Goal: Information Seeking & Learning: Find specific fact

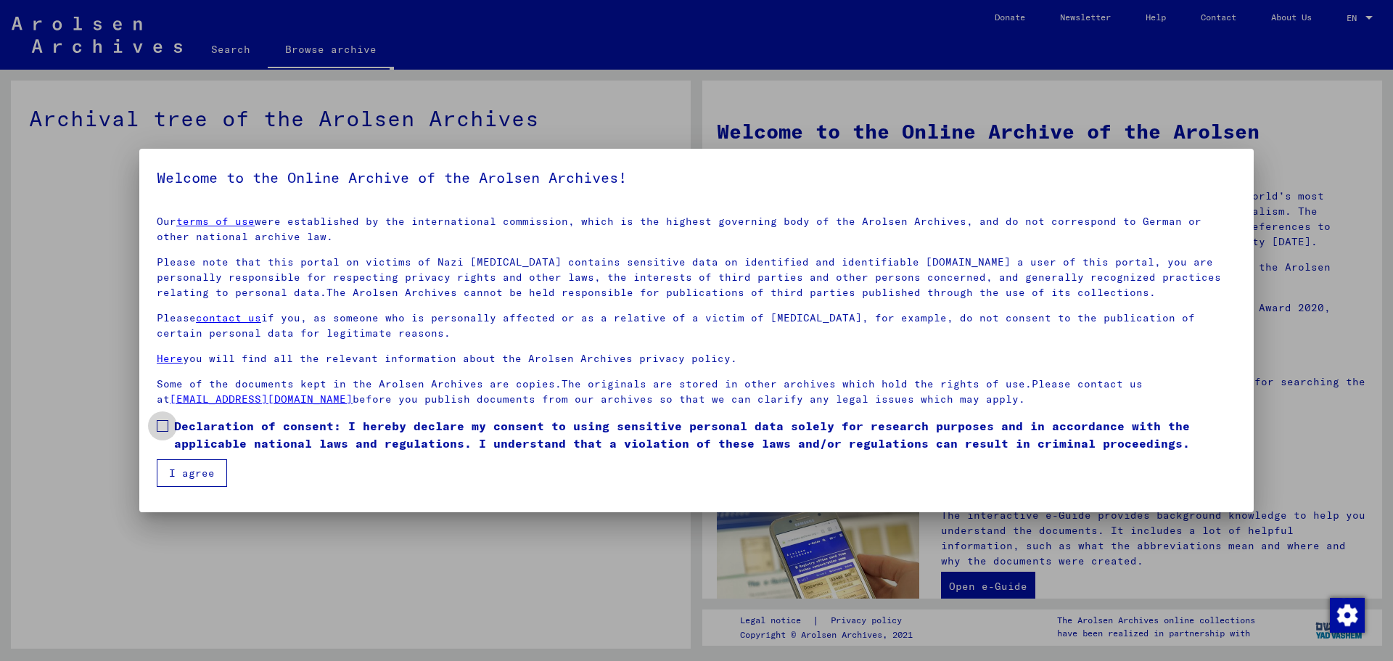
click at [186, 428] on span "Declaration of consent: I hereby declare my consent to using sensitive personal…" at bounding box center [705, 434] width 1062 height 35
click at [199, 477] on button "I agree" at bounding box center [192, 473] width 70 height 28
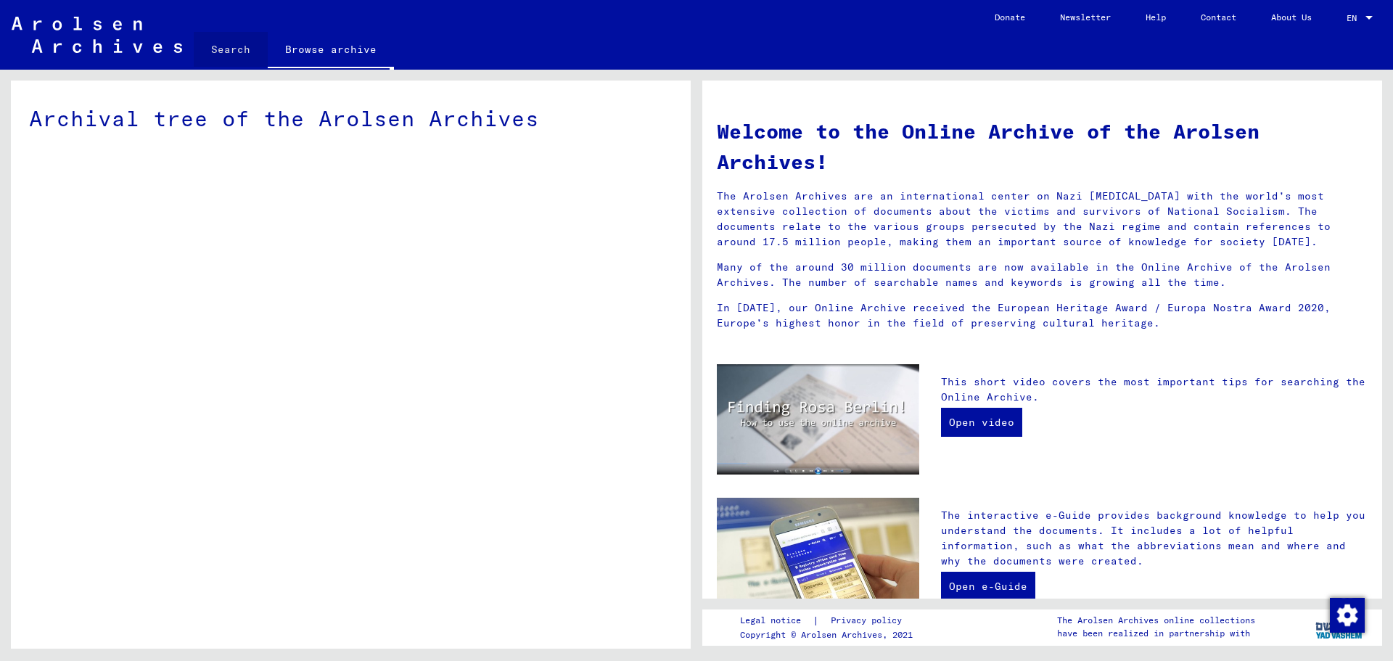
click at [237, 40] on link "Search" at bounding box center [231, 49] width 74 height 35
click at [220, 68] on mat-ink-bar at bounding box center [230, 68] width 73 height 1
click at [228, 30] on mat-toolbar "Search Browse archive Detailed questions/information about the documents? Send …" at bounding box center [696, 35] width 1393 height 70
click at [228, 65] on link "Search" at bounding box center [231, 51] width 74 height 38
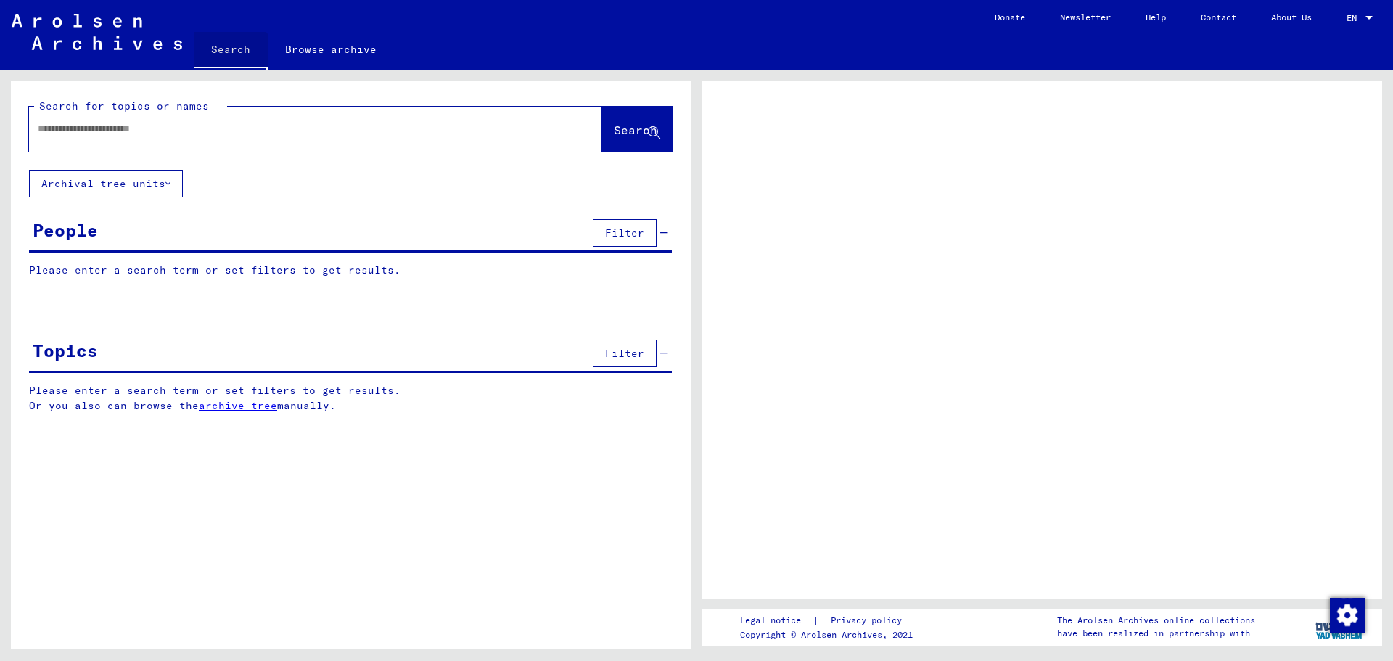
click at [229, 33] on link "Search" at bounding box center [231, 51] width 74 height 38
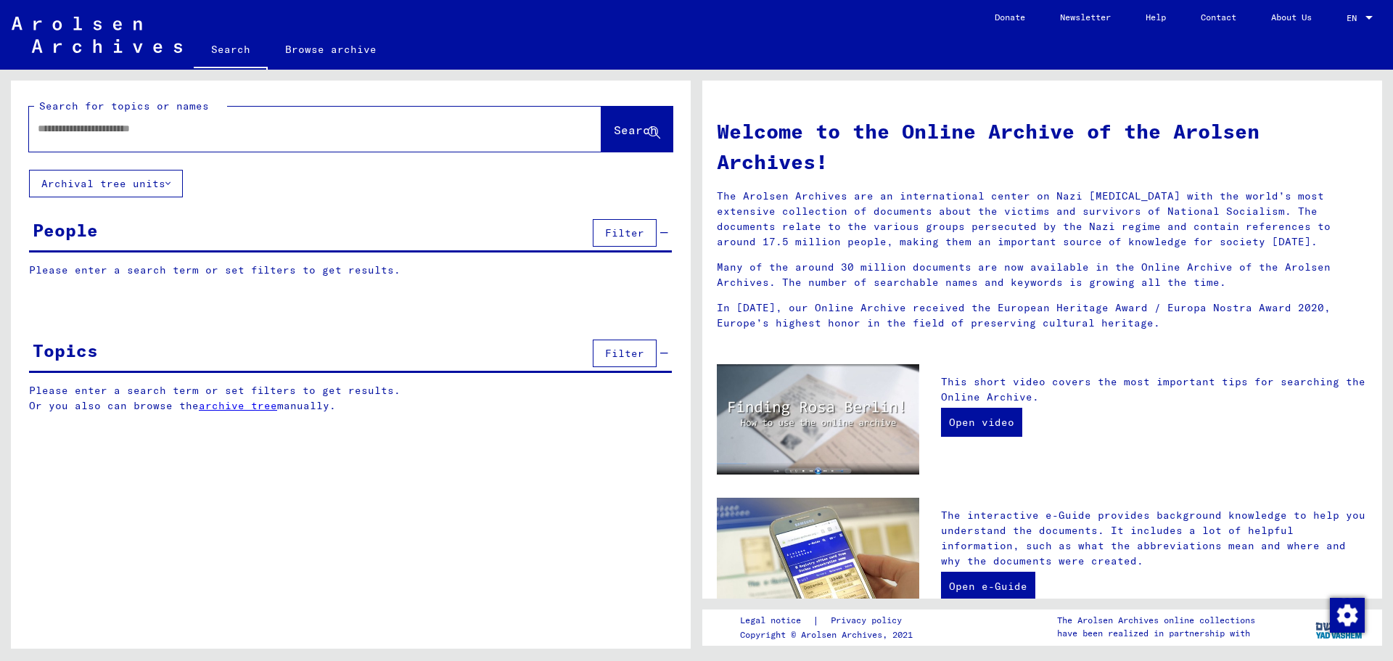
click at [345, 112] on div at bounding box center [293, 128] width 529 height 33
click at [332, 129] on input "text" at bounding box center [298, 128] width 520 height 15
type input "********"
